Goal: Transaction & Acquisition: Purchase product/service

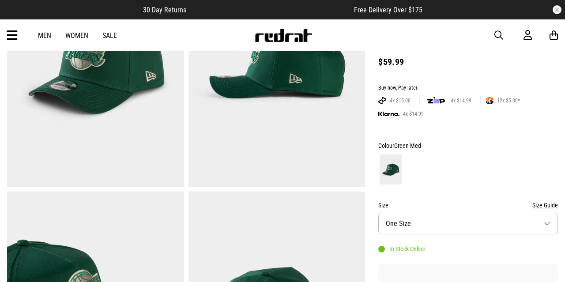
scroll to position [276, 0]
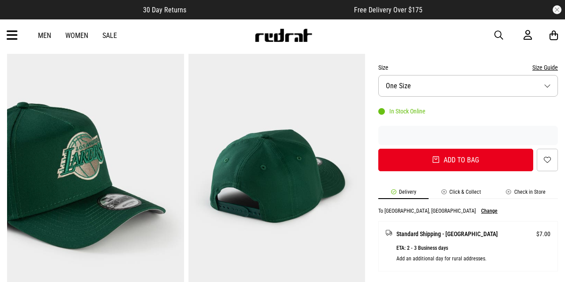
click at [276, 157] on img at bounding box center [277, 176] width 177 height 244
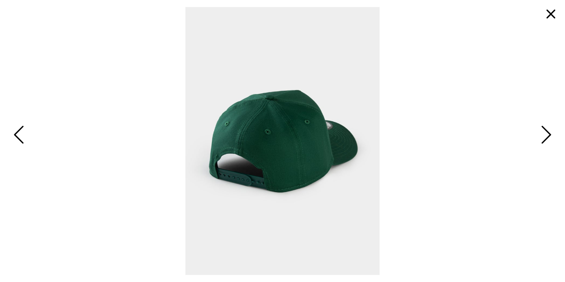
scroll to position [0, 0]
click at [547, 137] on span "Next" at bounding box center [545, 136] width 14 height 26
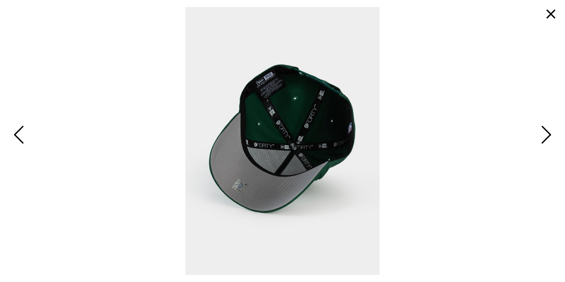
click at [547, 138] on span "Next" at bounding box center [545, 136] width 14 height 26
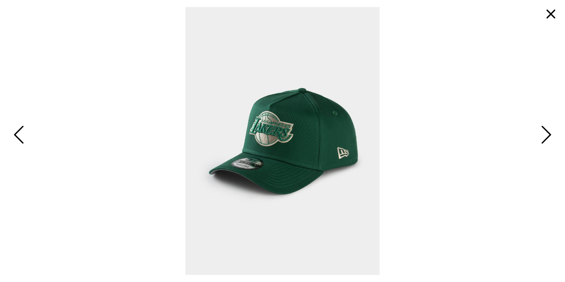
click at [547, 14] on button "button" at bounding box center [550, 14] width 21 height 21
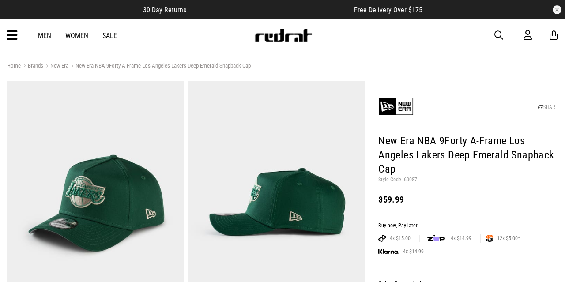
click at [500, 40] on span "button" at bounding box center [499, 35] width 9 height 11
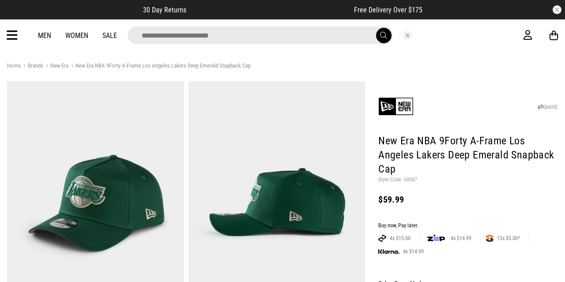
click at [174, 38] on input "search" at bounding box center [260, 35] width 265 height 18
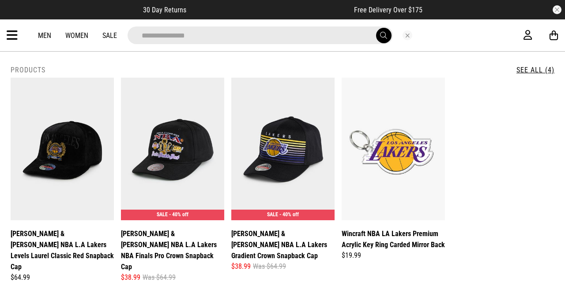
type input "**********"
click at [376, 28] on button "submit" at bounding box center [383, 35] width 15 height 15
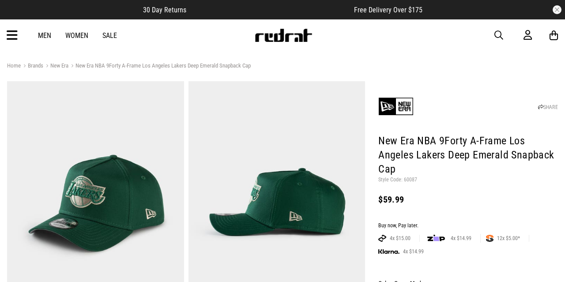
click at [38, 34] on link "Men" at bounding box center [44, 35] width 13 height 8
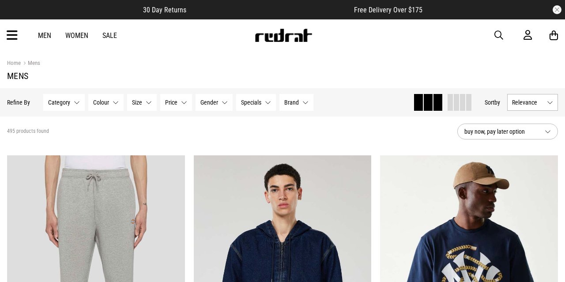
click at [15, 36] on icon at bounding box center [12, 35] width 11 height 15
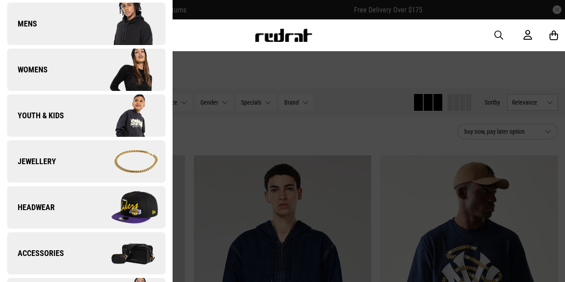
scroll to position [154, 0]
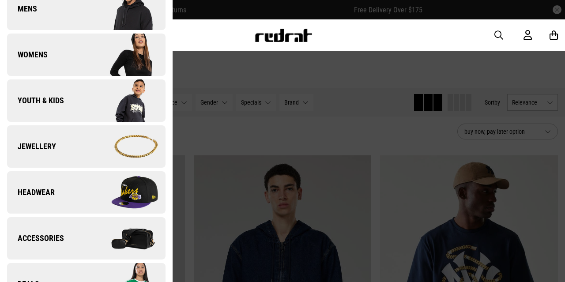
click at [54, 207] on link "Headwear" at bounding box center [86, 192] width 159 height 42
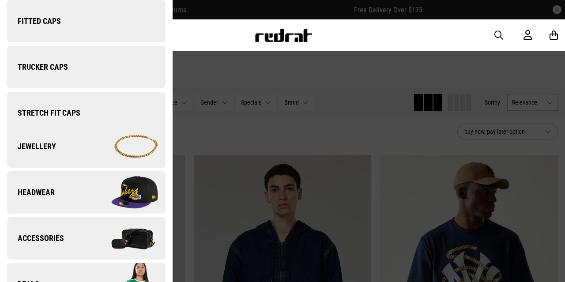
scroll to position [0, 0]
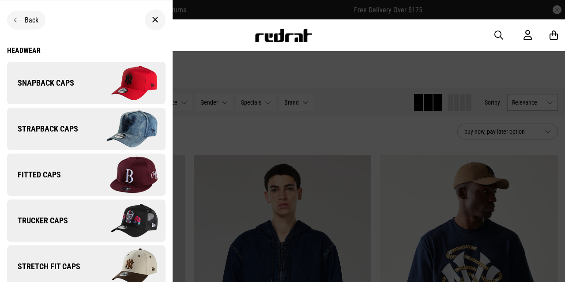
click at [43, 91] on link "Snapback Caps" at bounding box center [86, 83] width 159 height 42
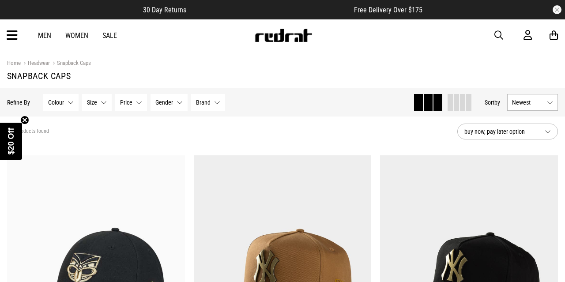
click at [61, 107] on button "Colour None selected" at bounding box center [60, 102] width 35 height 17
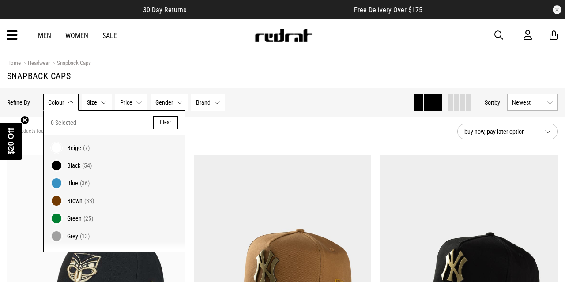
click at [61, 107] on button "Colour None selected" at bounding box center [60, 102] width 35 height 17
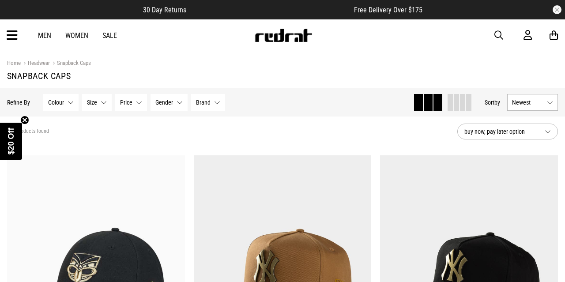
click at [60, 106] on span "Colour" at bounding box center [56, 102] width 16 height 7
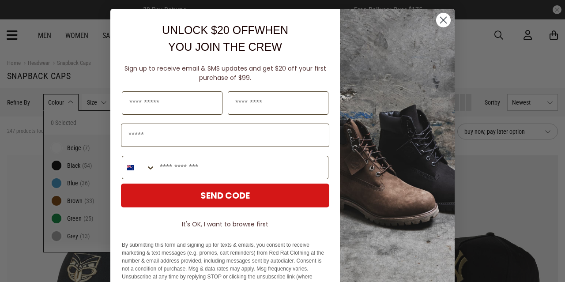
click at [444, 21] on circle "Close dialog" at bounding box center [443, 20] width 15 height 15
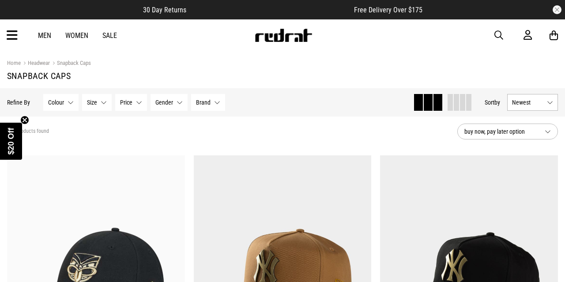
click at [63, 105] on span "Colour" at bounding box center [56, 102] width 16 height 7
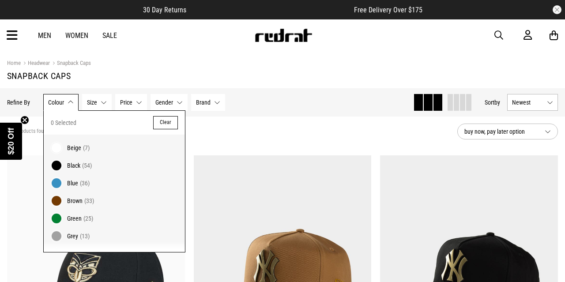
click at [52, 235] on span at bounding box center [56, 236] width 12 height 12
click at [56, 235] on span at bounding box center [56, 236] width 12 height 12
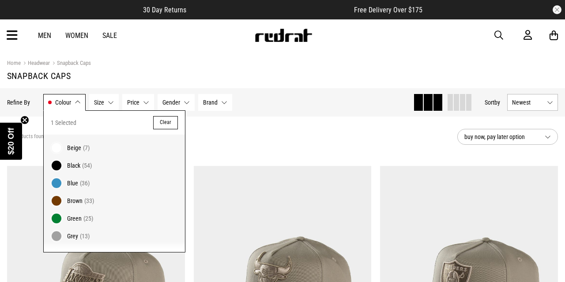
click at [306, 121] on section "13 products found Active Filters Grey Clear buy now, pay later option" at bounding box center [282, 137] width 565 height 41
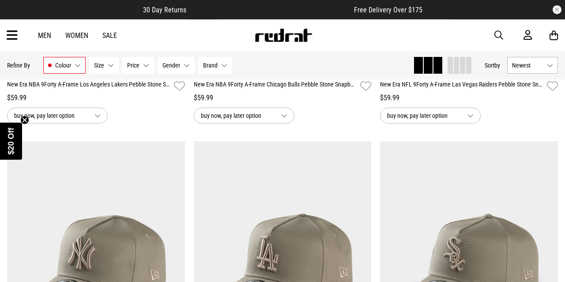
scroll to position [184, 0]
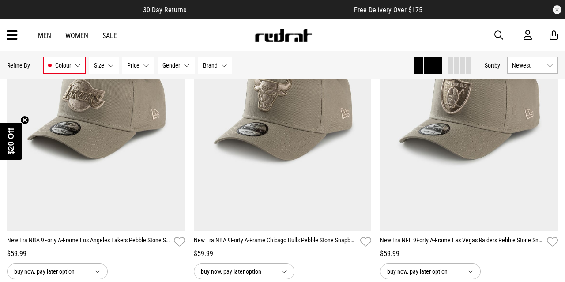
click at [81, 68] on button "Colour Grey" at bounding box center [64, 65] width 42 height 17
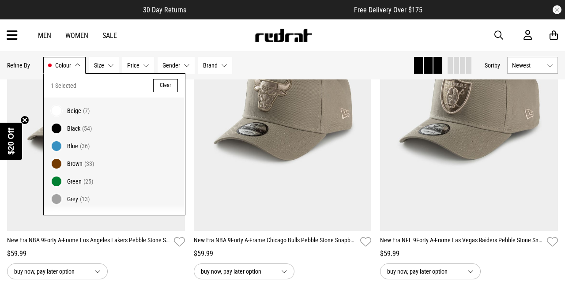
click at [60, 149] on label "Blue (36)" at bounding box center [114, 146] width 141 height 18
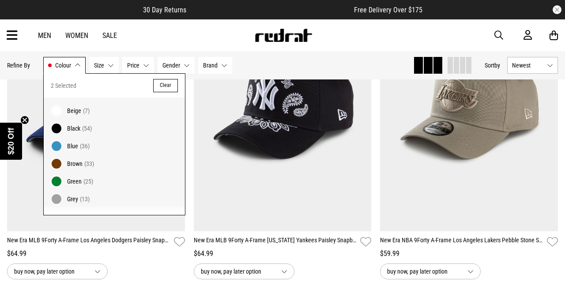
click at [205, 34] on div "Men Women Sale Sign in New Back Footwear Back Mens Back Womens Back Youth & Kid…" at bounding box center [282, 35] width 565 height 32
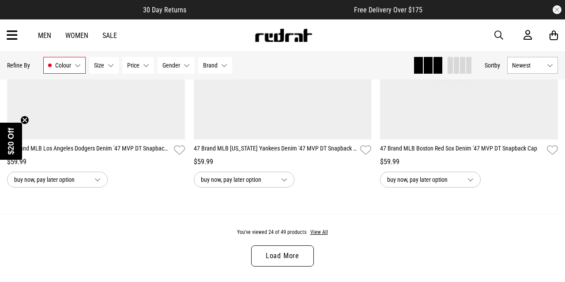
scroll to position [2617, 0]
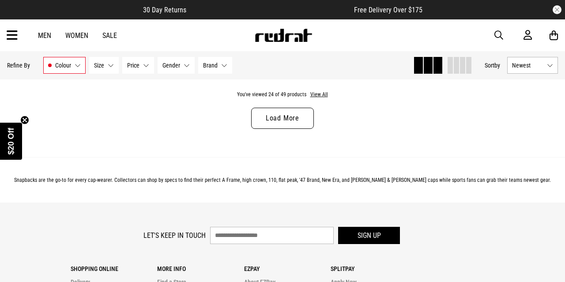
click at [285, 119] on link "Load More" at bounding box center [282, 118] width 63 height 21
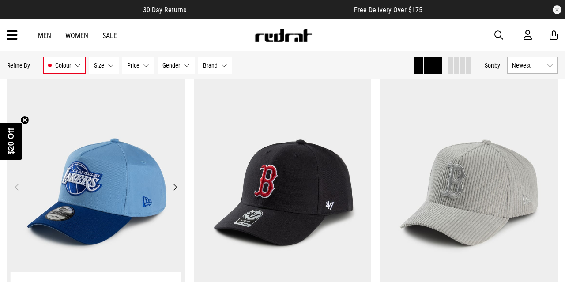
scroll to position [2663, 0]
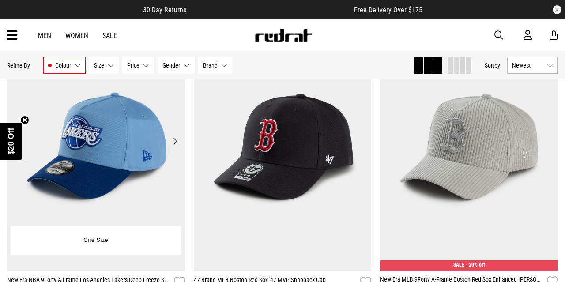
click at [176, 137] on button "Next" at bounding box center [175, 141] width 11 height 11
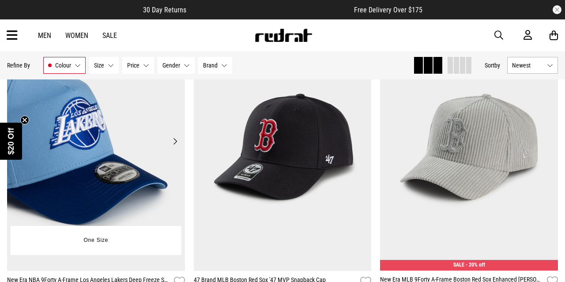
click at [176, 137] on button "Next" at bounding box center [175, 141] width 11 height 11
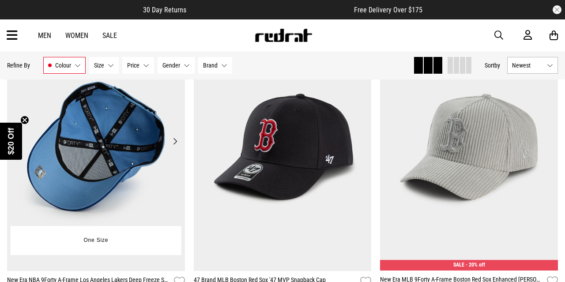
click at [176, 137] on button "Next" at bounding box center [175, 141] width 11 height 11
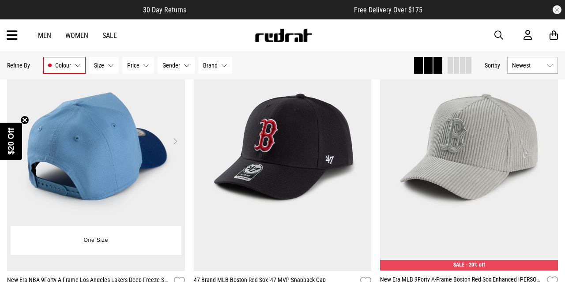
click at [176, 137] on button "Next" at bounding box center [175, 141] width 11 height 11
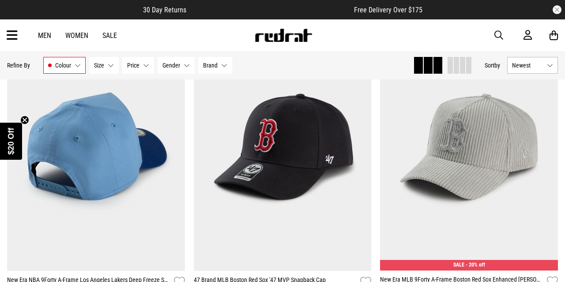
click at [26, 121] on icon "Close teaser" at bounding box center [25, 120] width 4 height 4
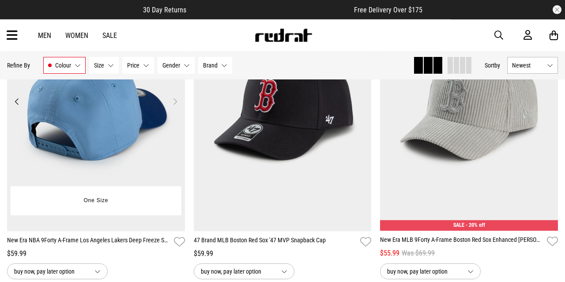
scroll to position [2663, 0]
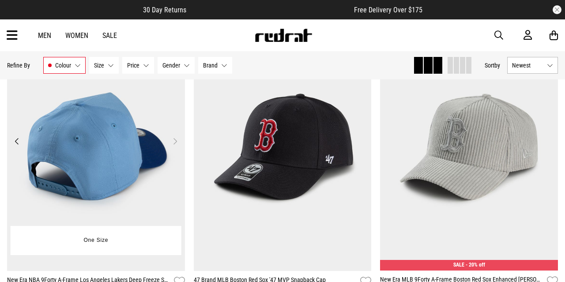
click at [18, 145] on button "Previous" at bounding box center [16, 141] width 11 height 11
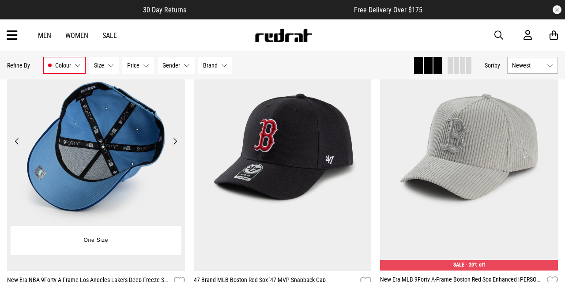
click at [18, 145] on button "Previous" at bounding box center [16, 141] width 11 height 11
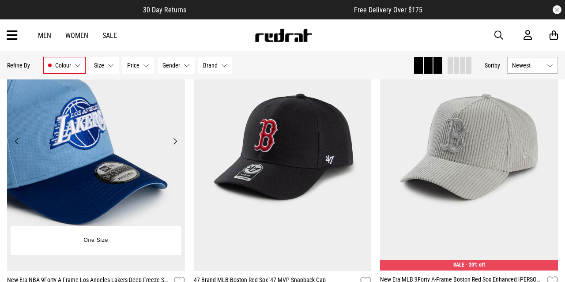
click at [18, 145] on button "Previous" at bounding box center [16, 141] width 11 height 11
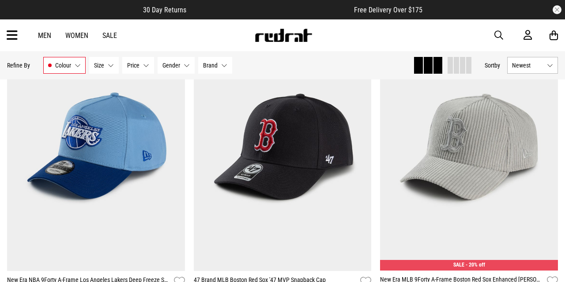
scroll to position [2296, 0]
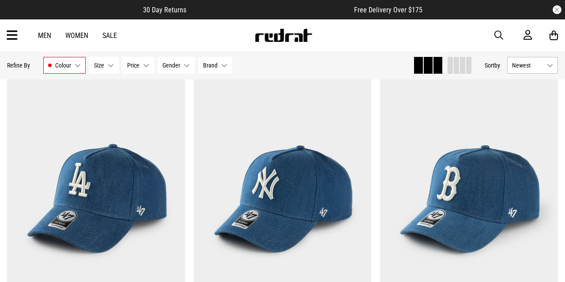
click at [65, 70] on button "Colour Grey, Blue" at bounding box center [64, 65] width 42 height 17
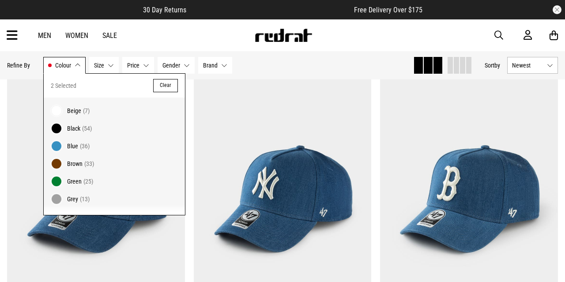
click at [57, 158] on span at bounding box center [56, 164] width 12 height 12
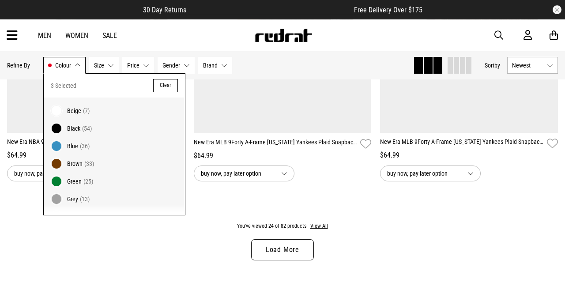
scroll to position [2471, 0]
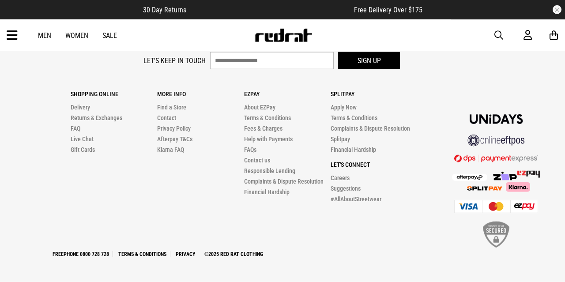
scroll to position [1269, 0]
click at [170, 116] on link "Contact" at bounding box center [166, 117] width 19 height 7
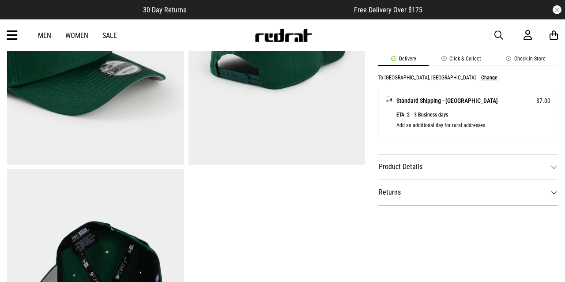
scroll to position [413, 0]
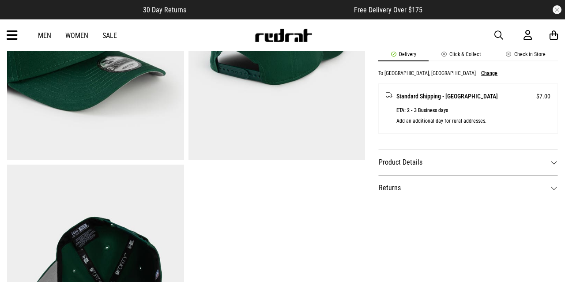
click at [428, 158] on dt "Product Details" at bounding box center [468, 163] width 180 height 26
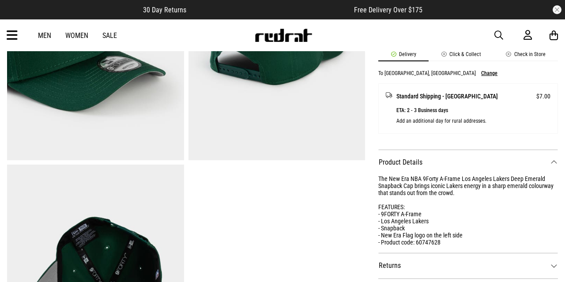
scroll to position [505, 0]
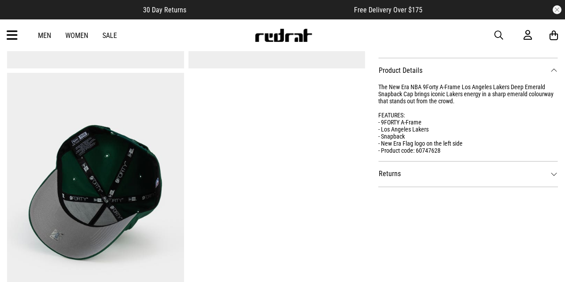
click at [423, 175] on dt "Returns" at bounding box center [468, 174] width 180 height 26
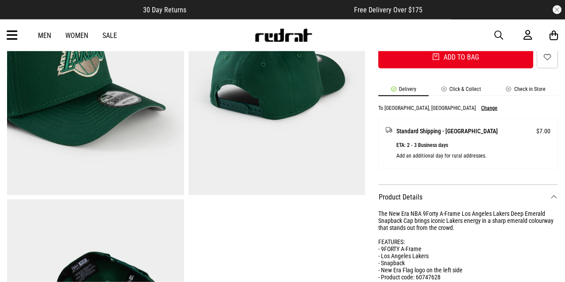
scroll to position [367, 0]
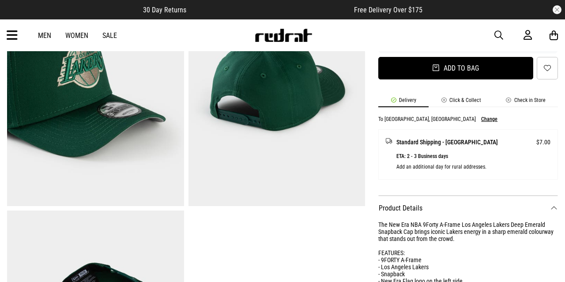
click at [452, 69] on button "Add to bag" at bounding box center [455, 68] width 155 height 23
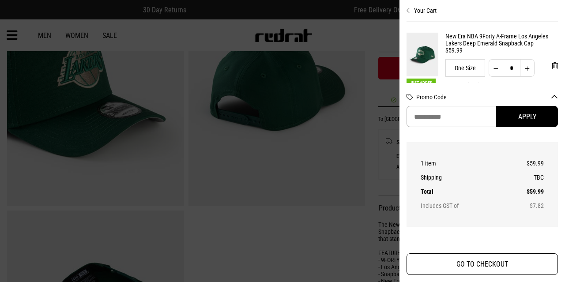
click at [470, 262] on button "GO TO CHECKOUT" at bounding box center [482, 264] width 151 height 22
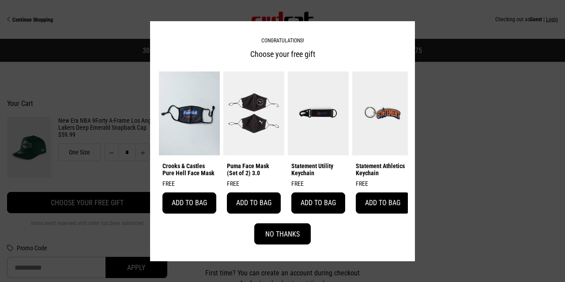
click at [276, 232] on button "No Thanks" at bounding box center [282, 233] width 57 height 21
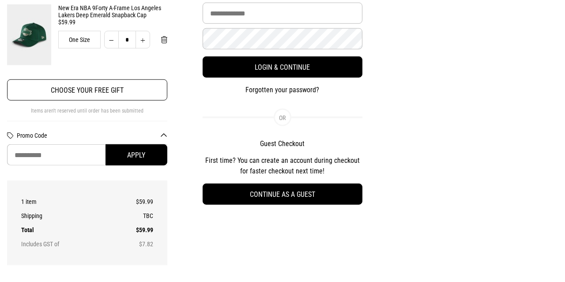
scroll to position [138, 0]
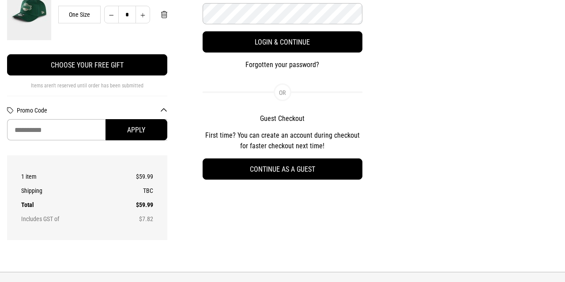
click at [302, 119] on h2 "Guest Checkout" at bounding box center [283, 118] width 160 height 9
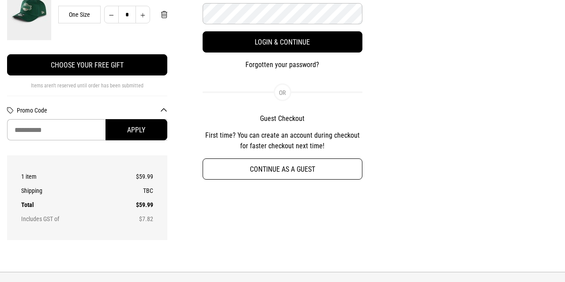
click at [279, 175] on button "Continue as a guest" at bounding box center [283, 169] width 160 height 21
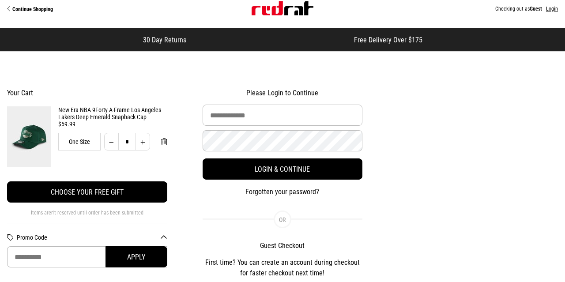
scroll to position [0, 0]
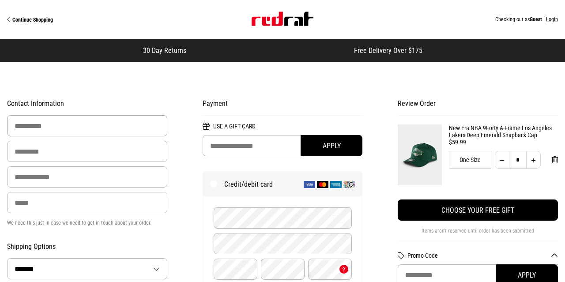
click at [88, 130] on input "First Name" at bounding box center [87, 125] width 160 height 21
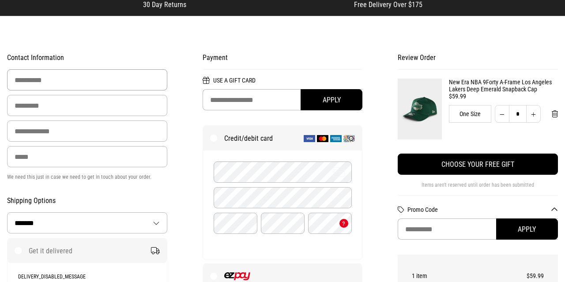
scroll to position [92, 0]
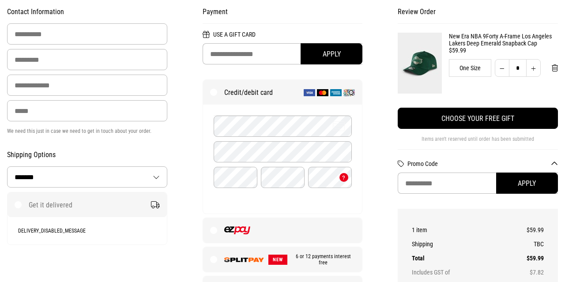
click at [8, 167] on select "**********" at bounding box center [87, 177] width 159 height 20
select select "**********"
click option "**********" at bounding box center [0, 0] width 0 height 0
click at [8, 167] on select "**********" at bounding box center [87, 177] width 159 height 20
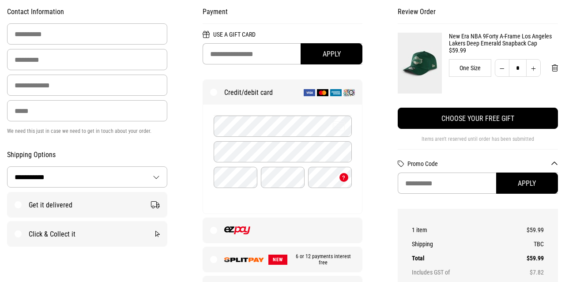
click at [81, 172] on select "**********" at bounding box center [87, 177] width 159 height 20
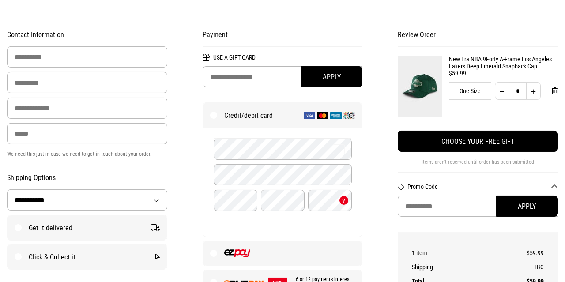
scroll to position [138, 0]
